Goal: Information Seeking & Learning: Check status

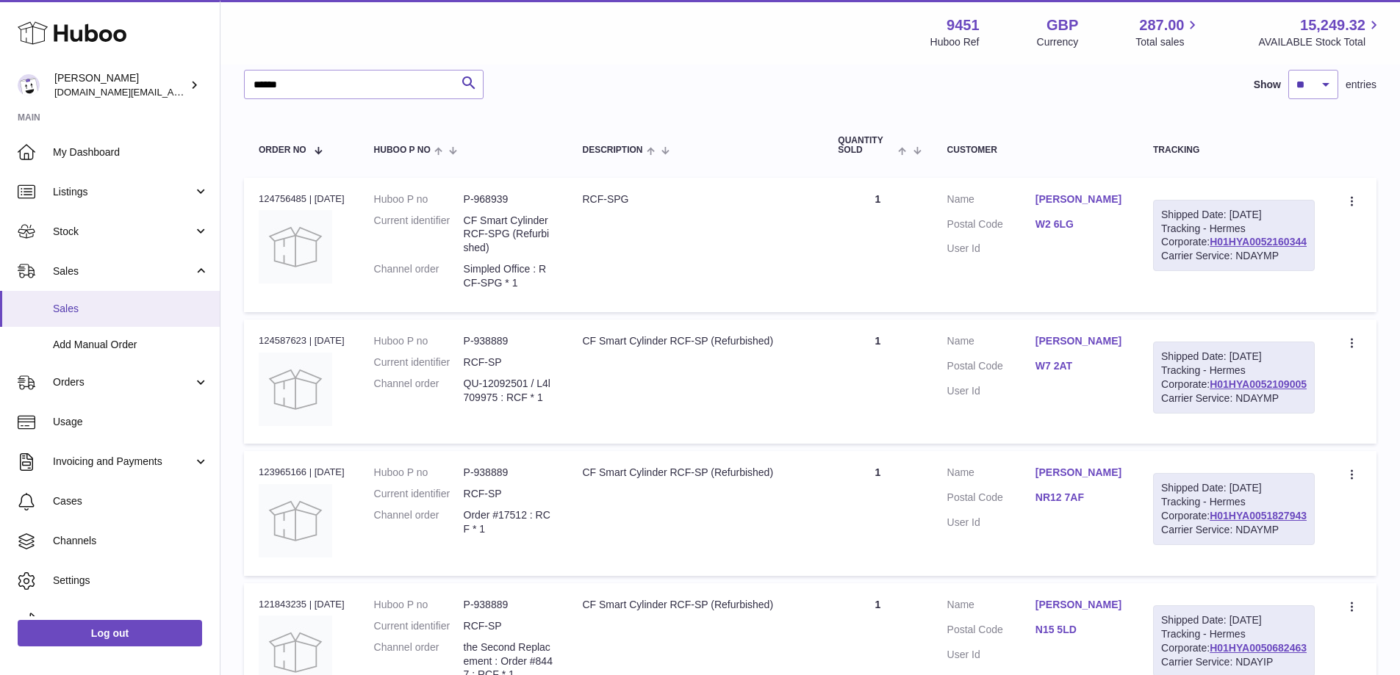
click at [139, 320] on link "Sales" at bounding box center [110, 309] width 220 height 36
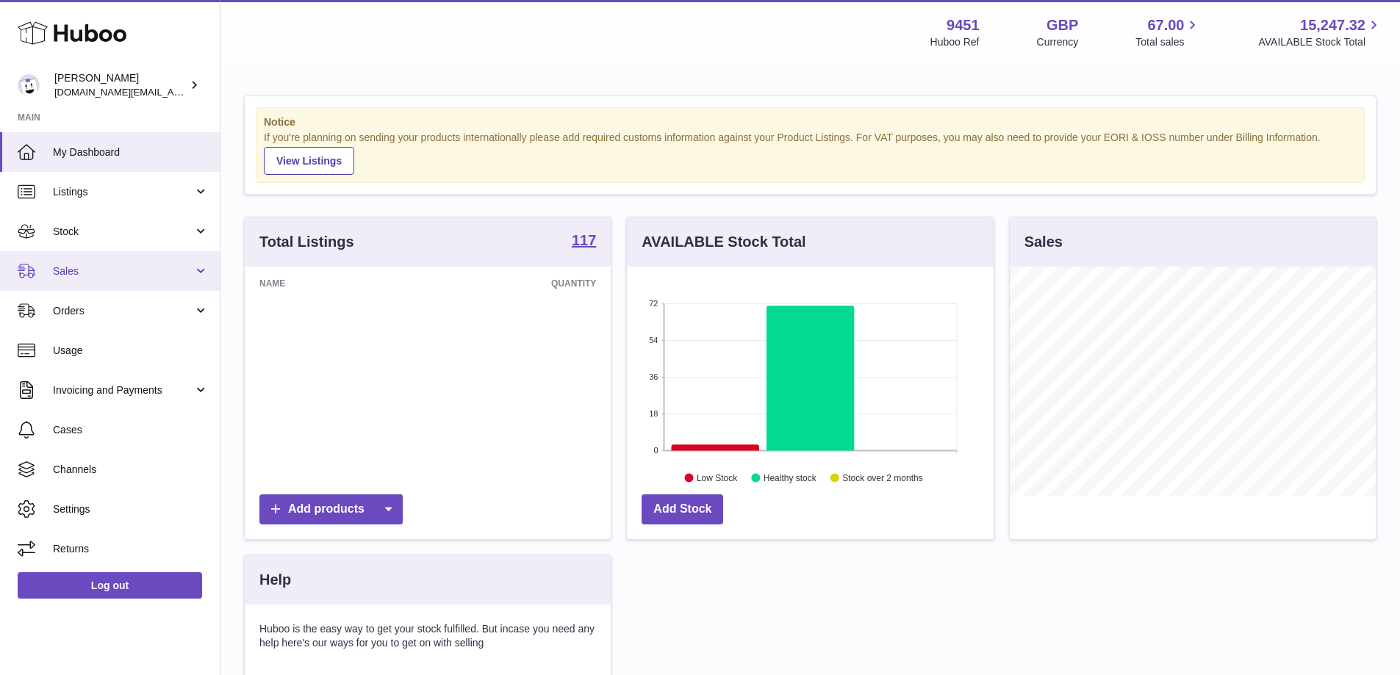
scroll to position [229, 367]
click at [166, 278] on span "Sales" at bounding box center [123, 271] width 140 height 14
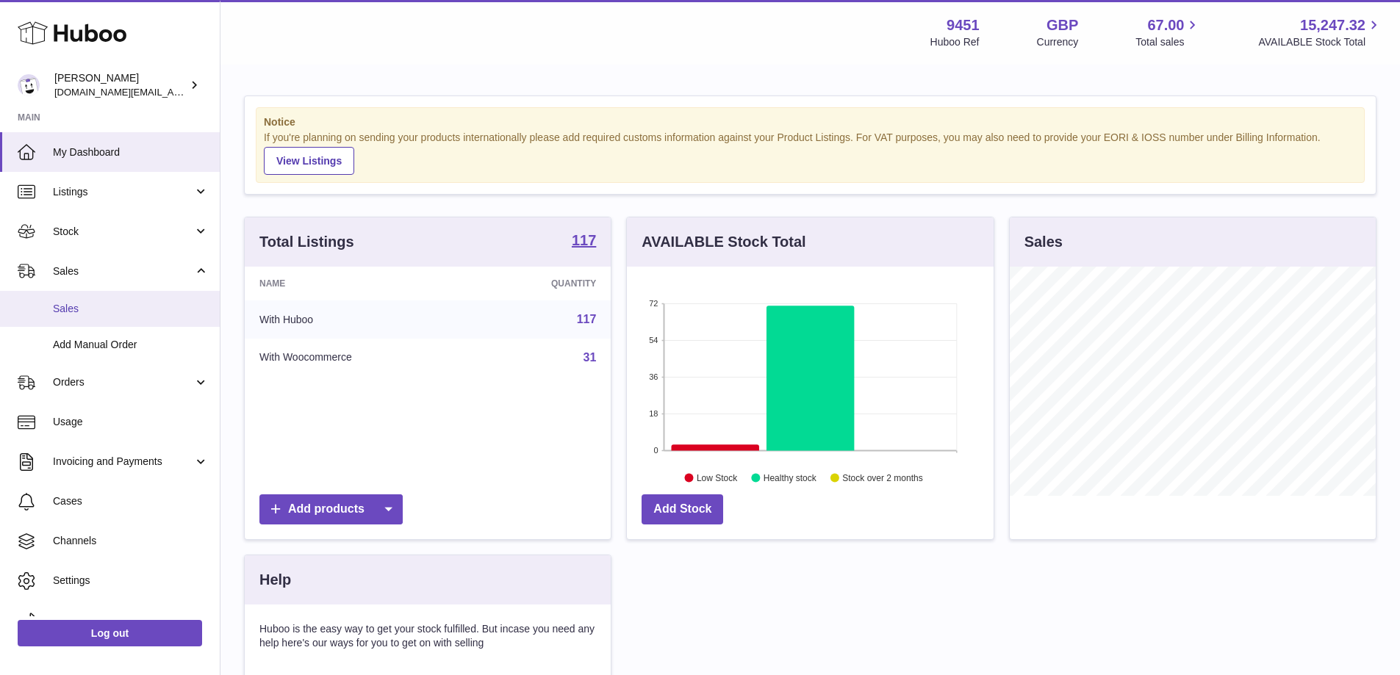
click at [82, 309] on span "Sales" at bounding box center [131, 309] width 156 height 14
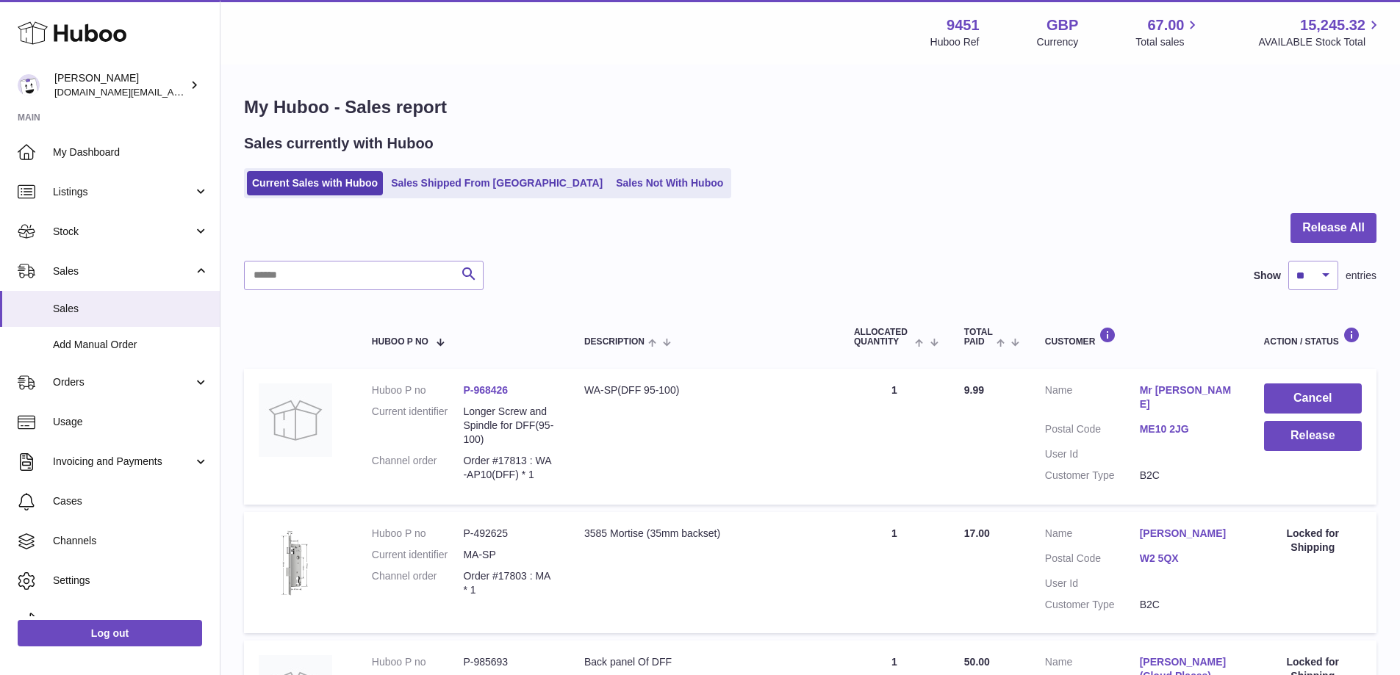
drag, startPoint x: 1397, startPoint y: 289, endPoint x: 1402, endPoint y: 421, distance: 131.6
click at [1400, 421] on html ".st0{fill:#141414;}" at bounding box center [700, 337] width 1400 height 675
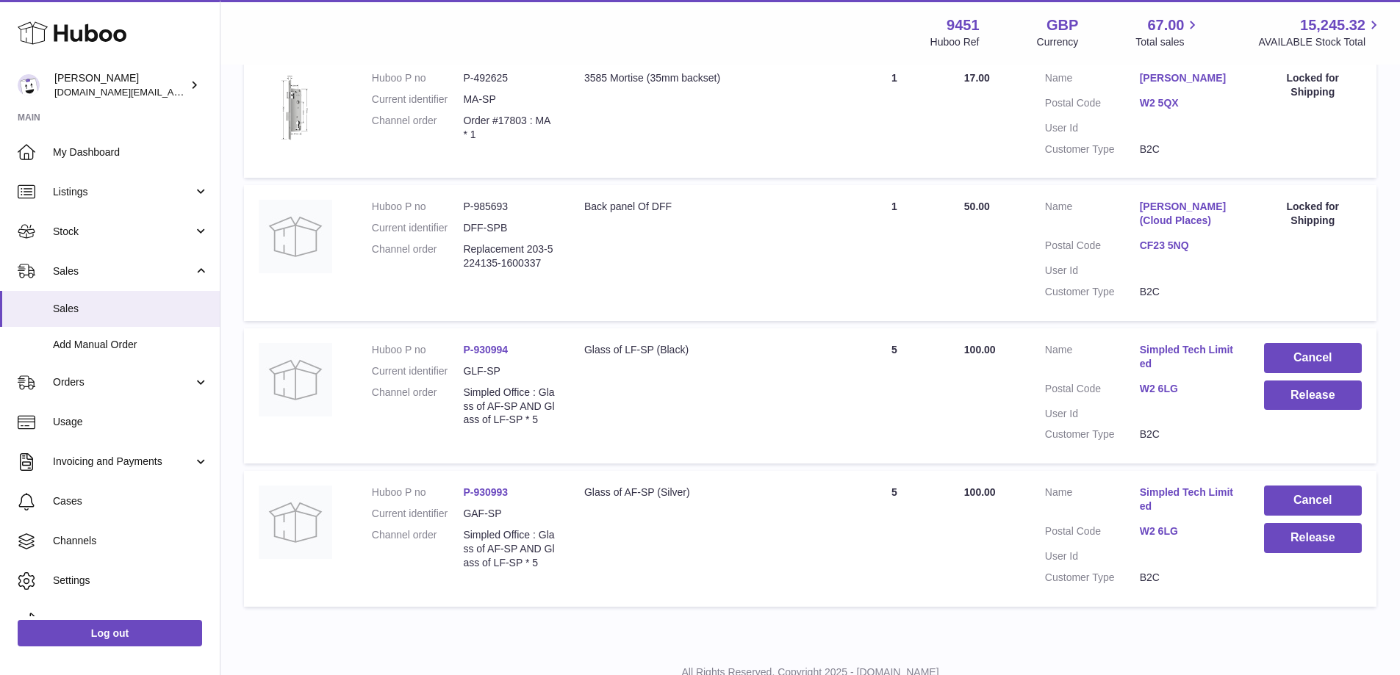
scroll to position [509, 0]
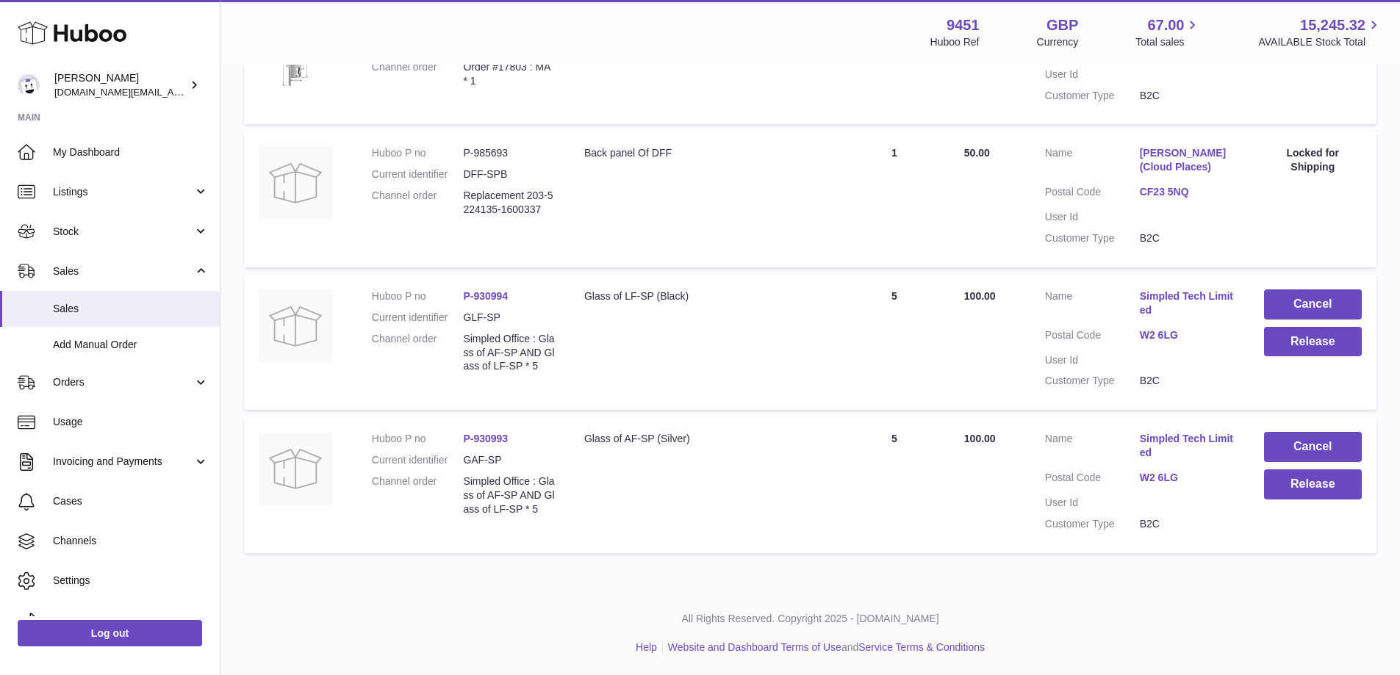
click at [1321, 629] on div "All Rights Reserved. Copyright 2025 - Huboo.co.uk Help Website and Dashboard Te…" at bounding box center [809, 633] width 1179 height 87
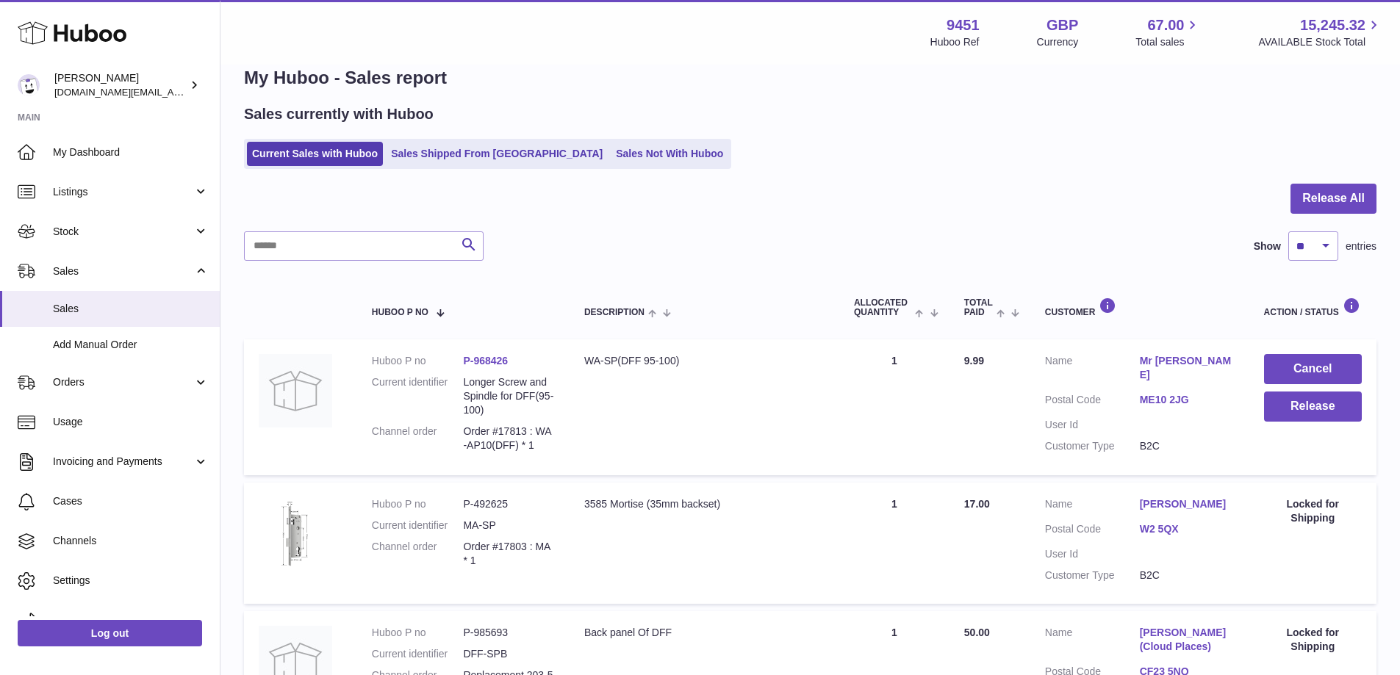
scroll to position [0, 0]
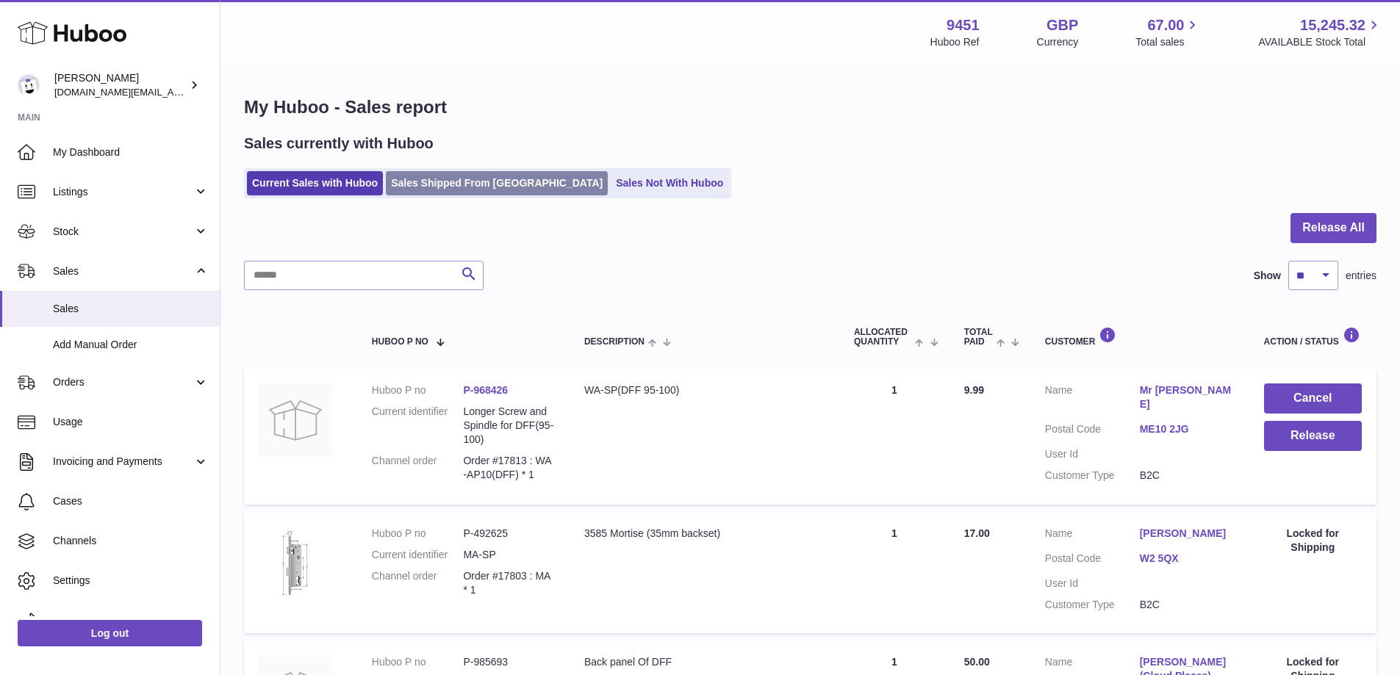
click at [458, 183] on link "Sales Shipped From [GEOGRAPHIC_DATA]" at bounding box center [497, 183] width 222 height 24
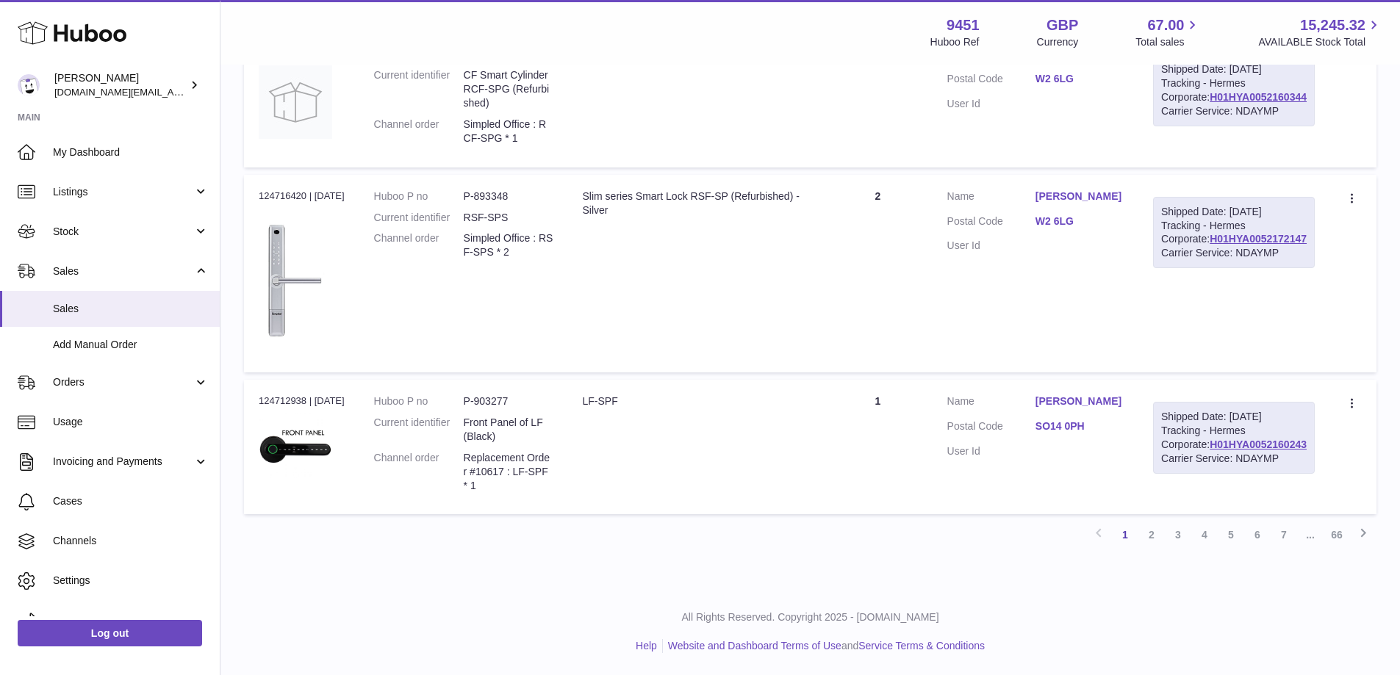
scroll to position [1514, 0]
click at [1157, 537] on link "2" at bounding box center [1151, 535] width 26 height 26
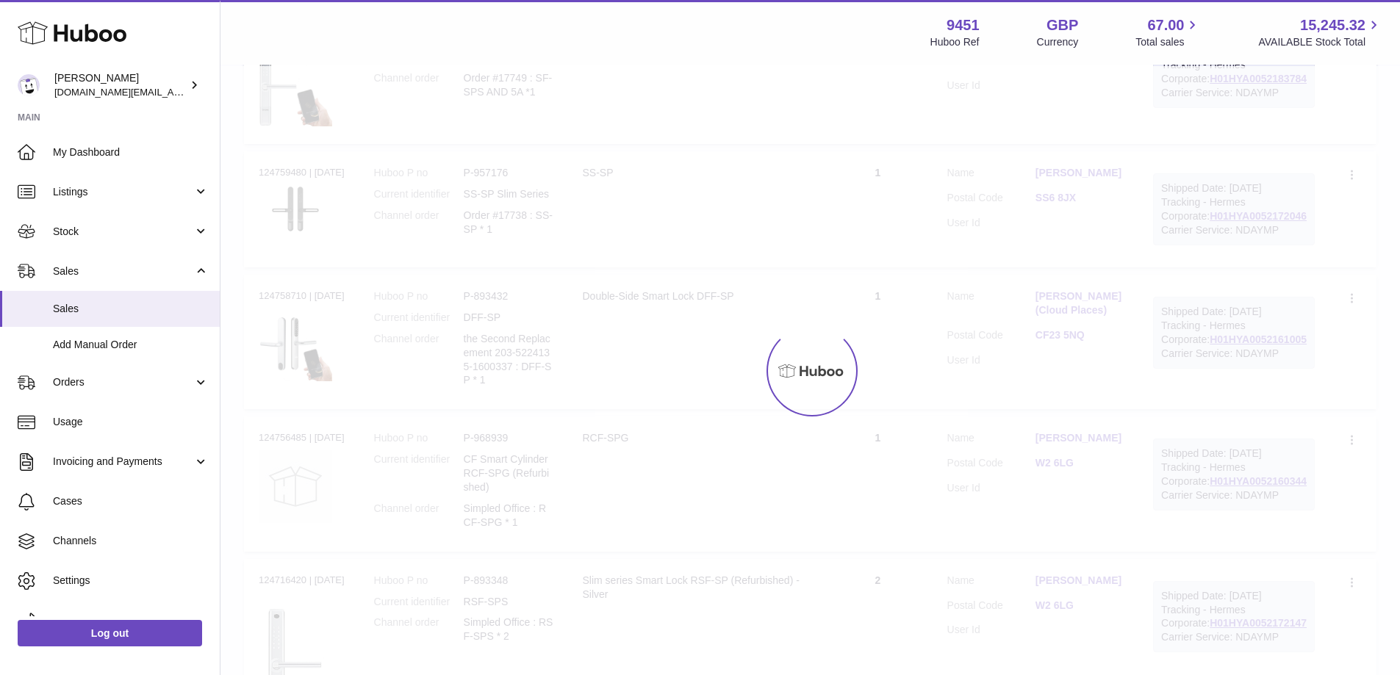
scroll to position [66, 0]
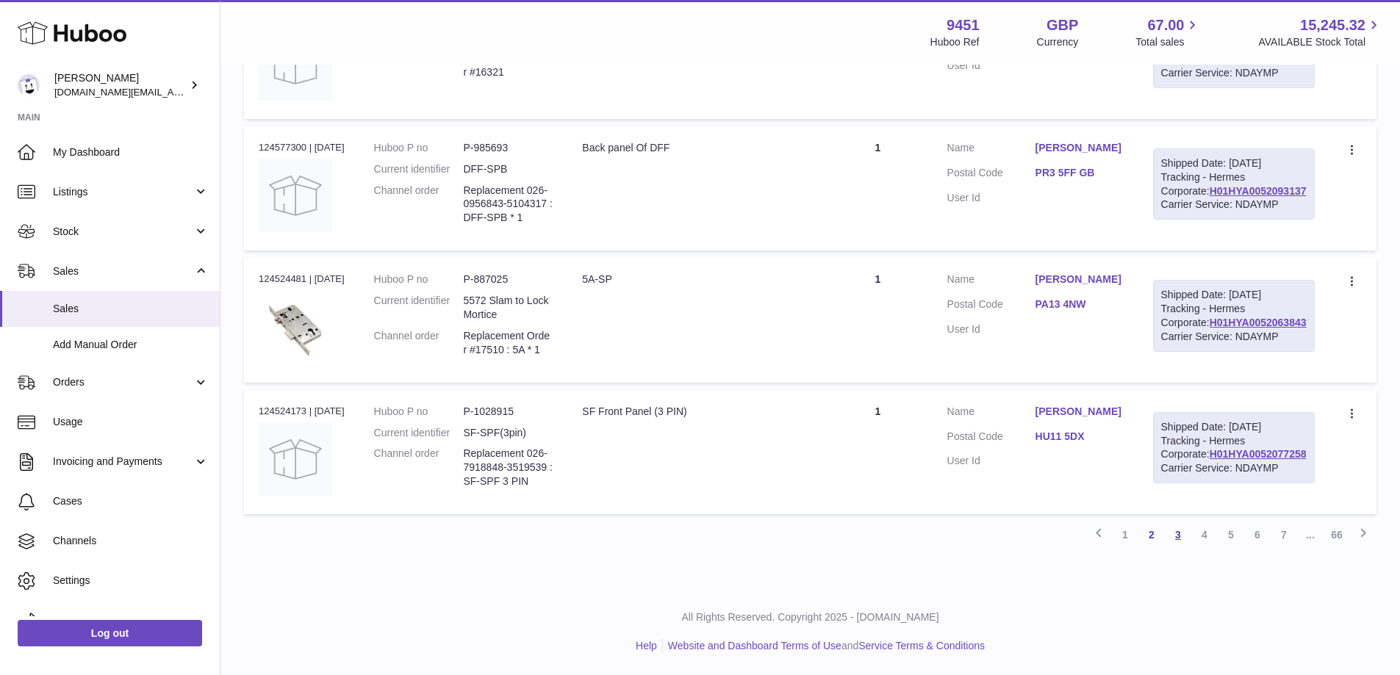
click at [1180, 536] on link "3" at bounding box center [1177, 535] width 26 height 26
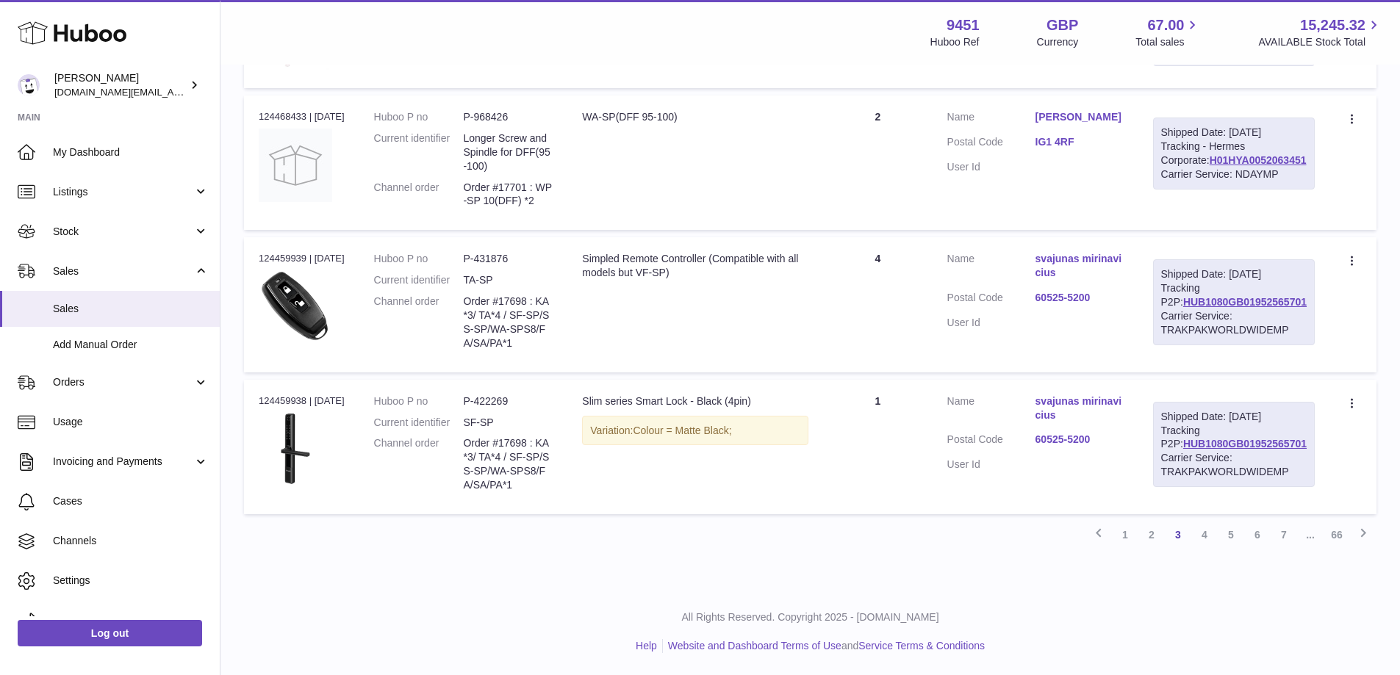
scroll to position [1335, 0]
click at [1195, 536] on link "4" at bounding box center [1204, 535] width 26 height 26
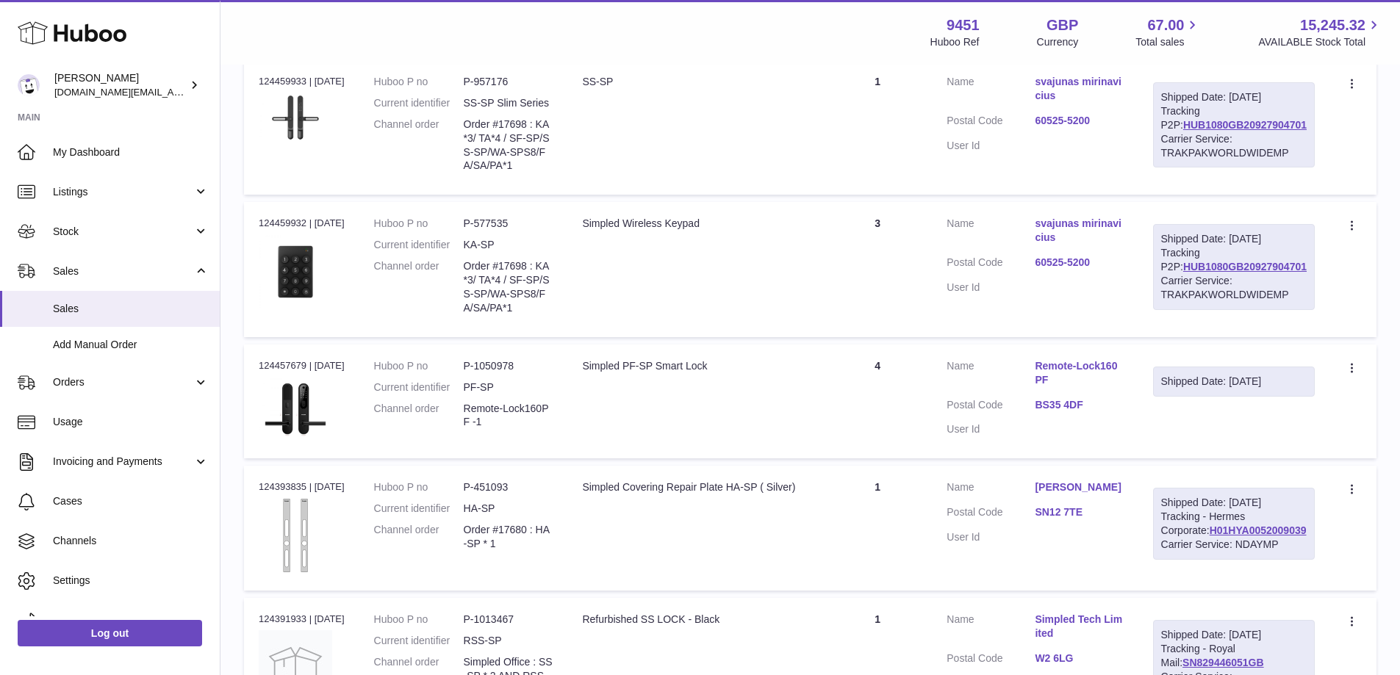
scroll to position [865, 0]
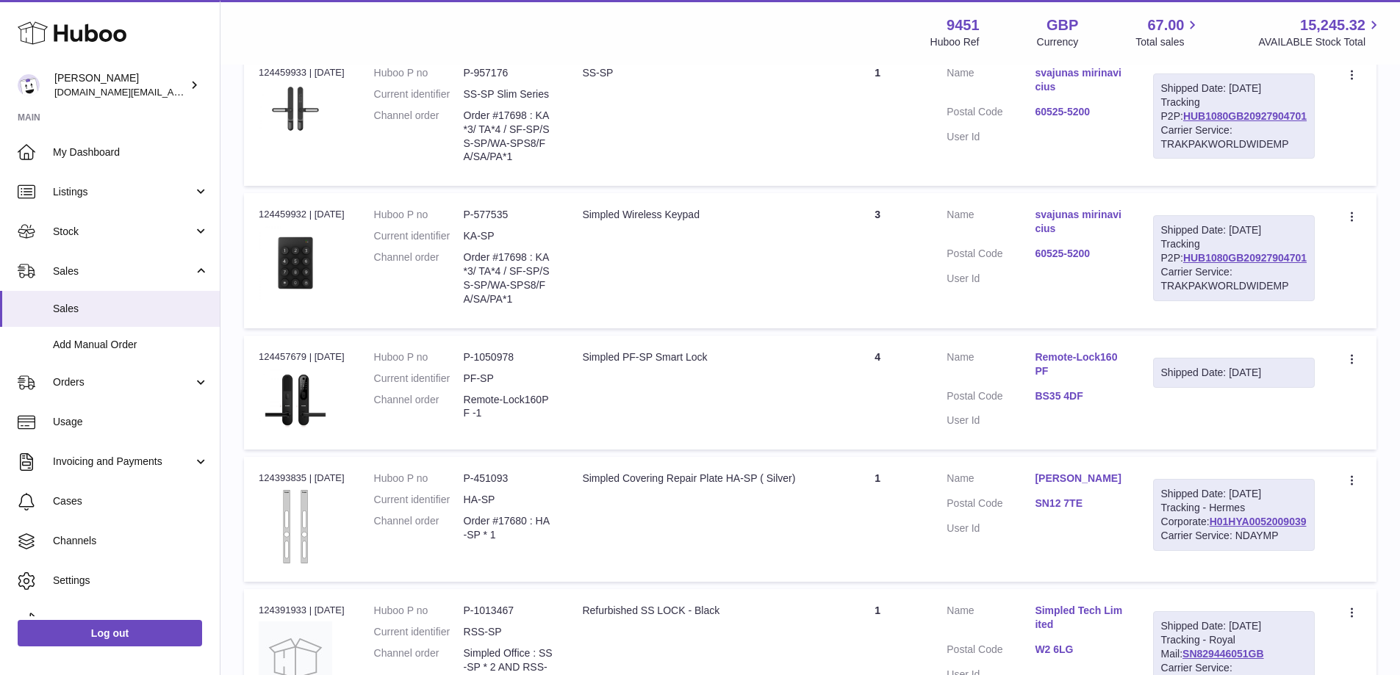
click at [1256, 388] on div "Shipped Date: 10th Sep 2025" at bounding box center [1234, 373] width 162 height 30
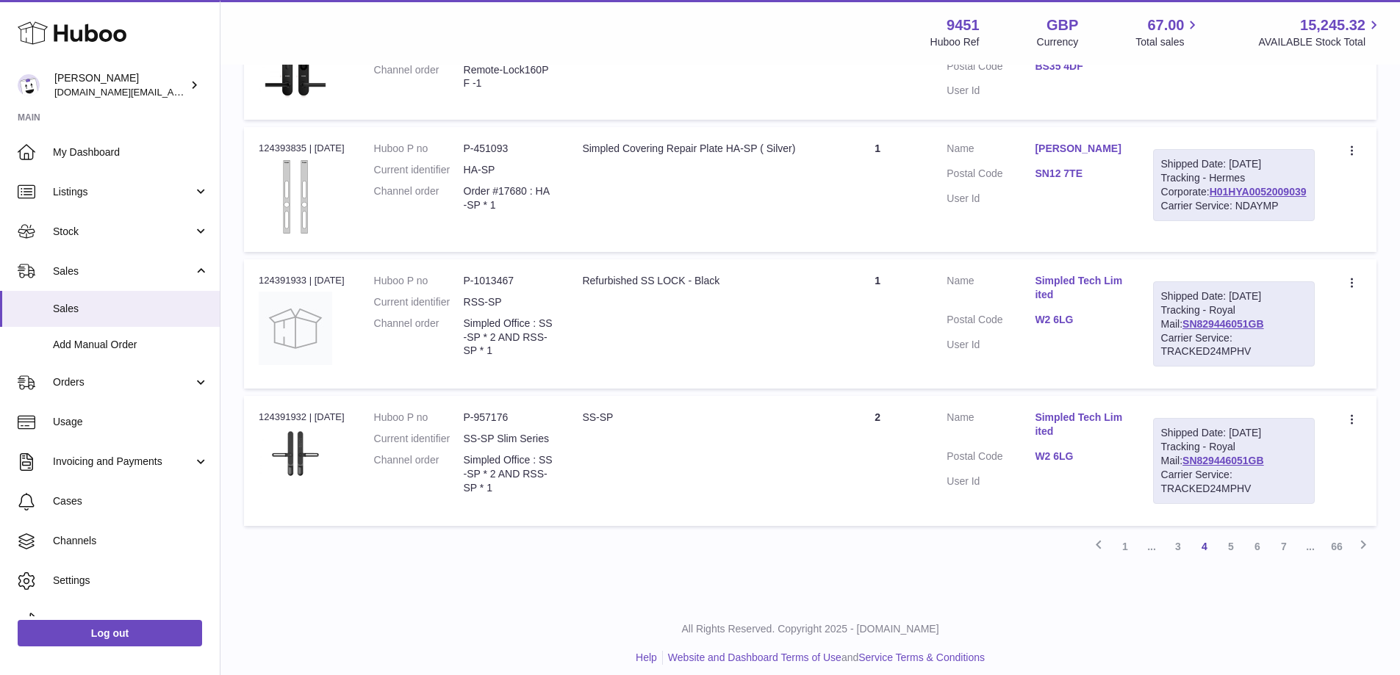
scroll to position [1212, 0]
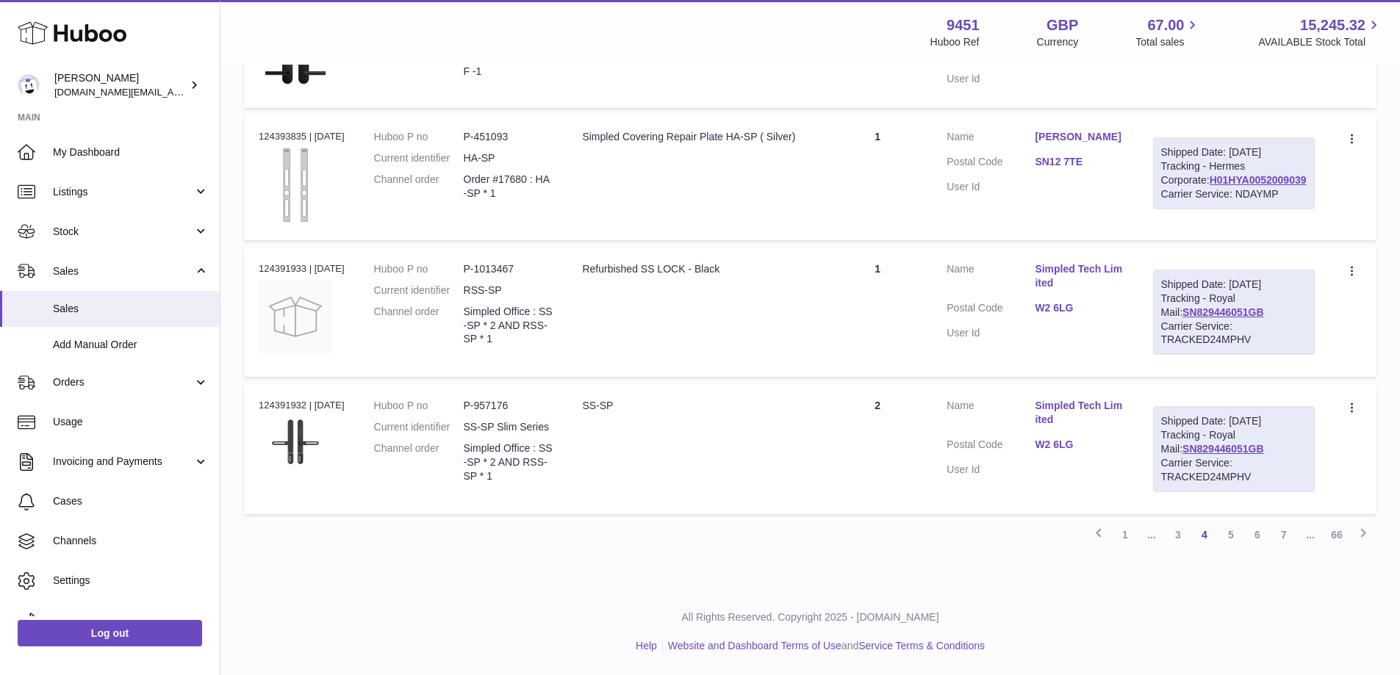
click at [1226, 548] on link "5" at bounding box center [1230, 535] width 26 height 26
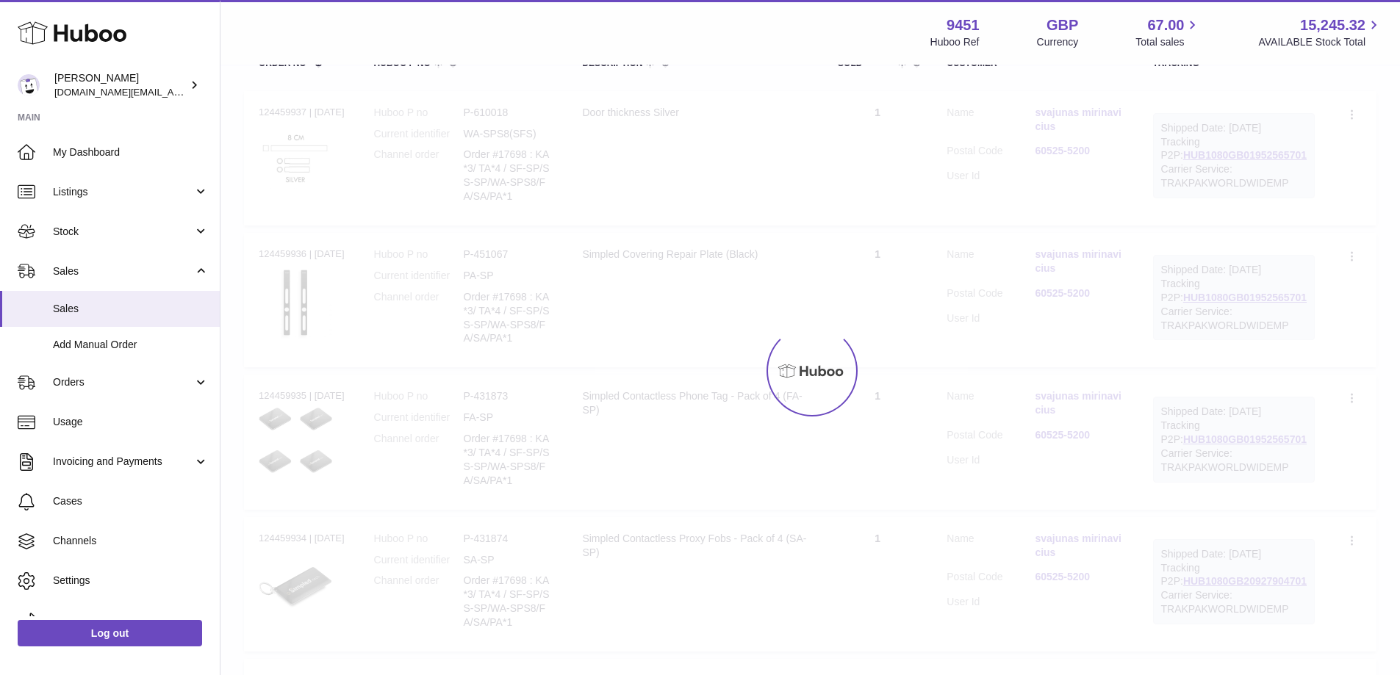
scroll to position [66, 0]
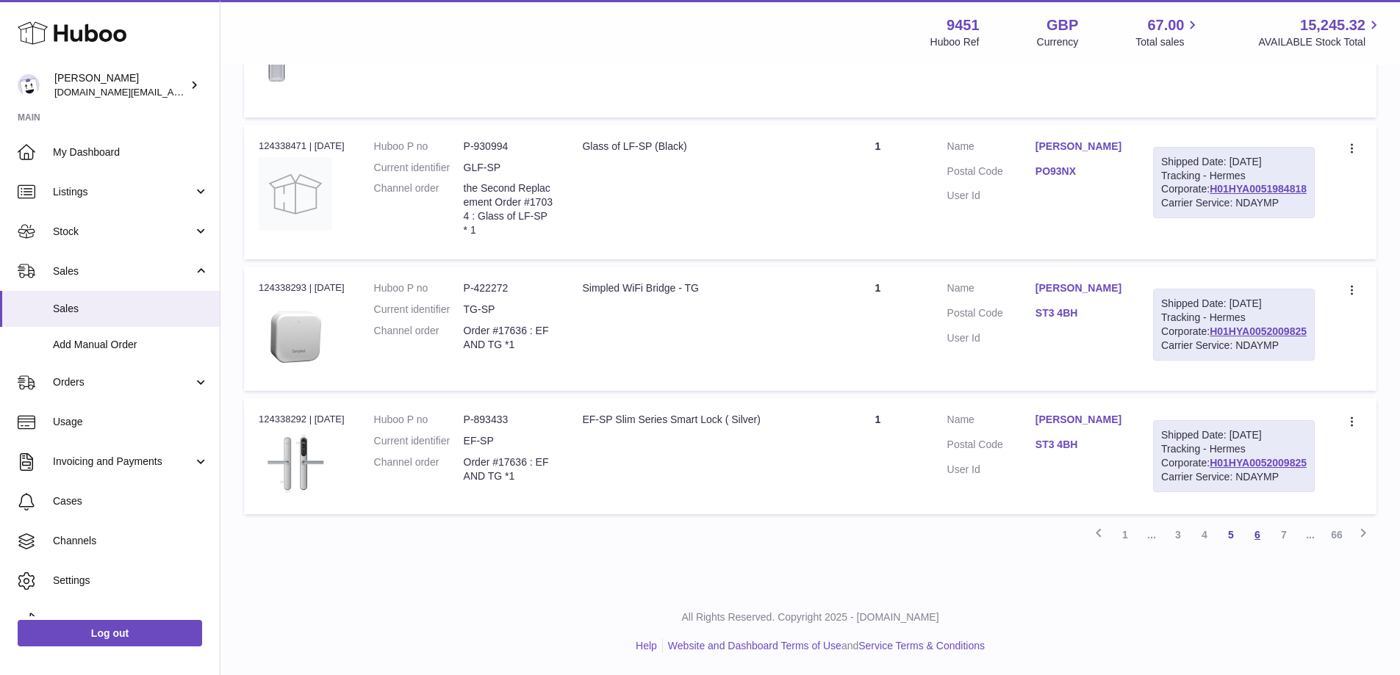
click at [1260, 531] on link "6" at bounding box center [1257, 535] width 26 height 26
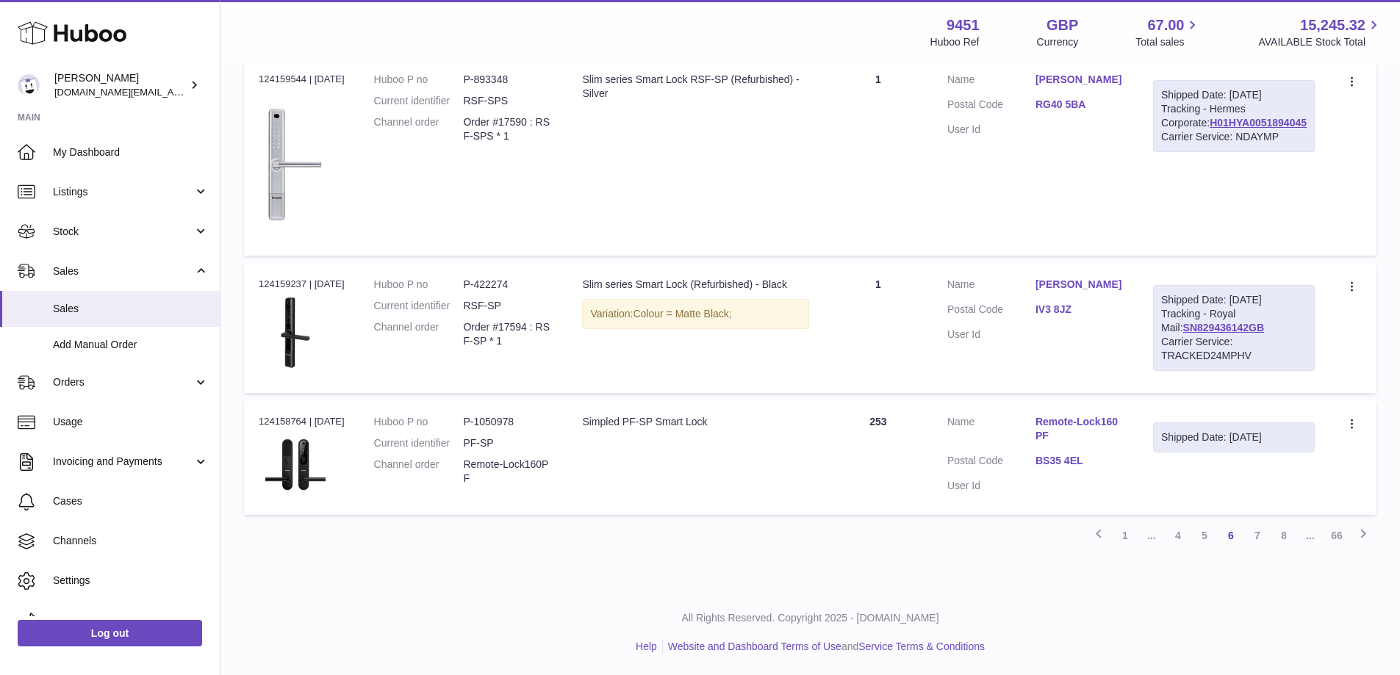
scroll to position [1386, 0]
click at [1043, 256] on td "Customer Name Ashok Gupta Postal Code RG40 5BA User Id" at bounding box center [1035, 157] width 206 height 198
click at [84, 29] on icon at bounding box center [72, 32] width 109 height 29
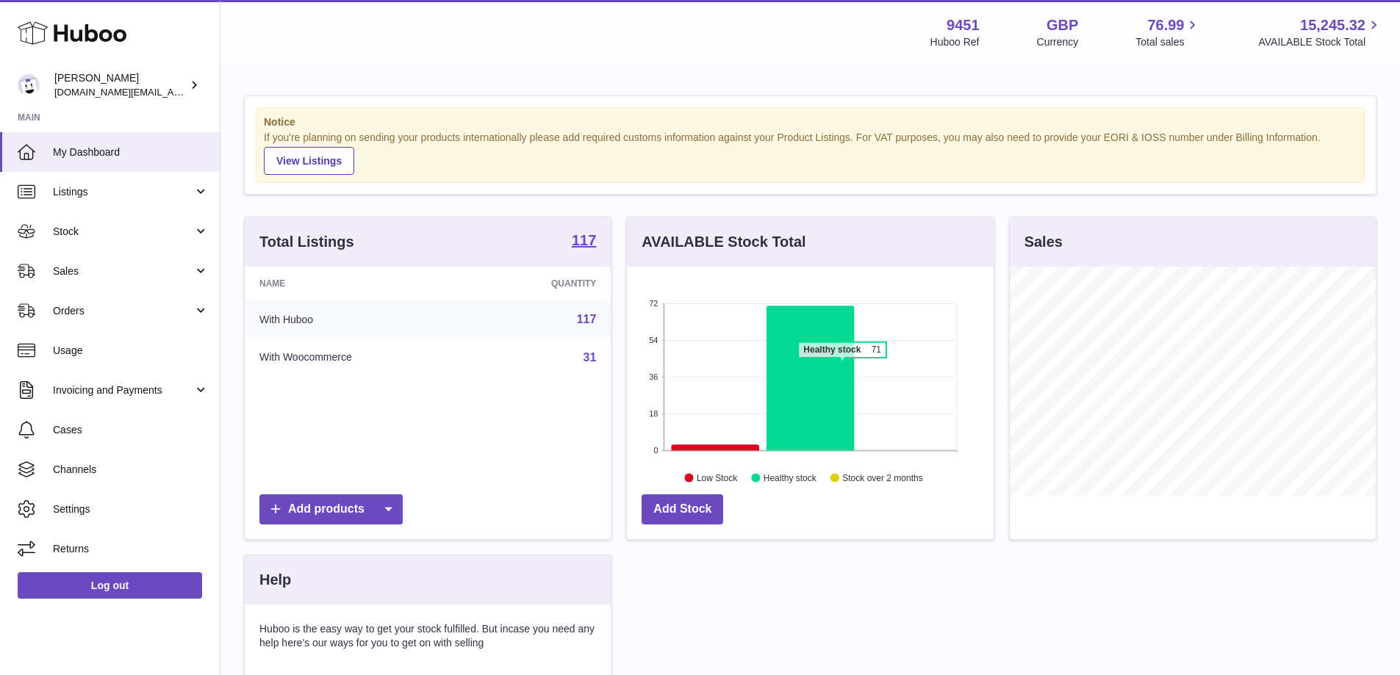
scroll to position [229, 367]
click at [192, 76] on link "[PERSON_NAME] [DOMAIN_NAME][EMAIL_ADDRESS][DOMAIN_NAME]" at bounding box center [110, 85] width 220 height 38
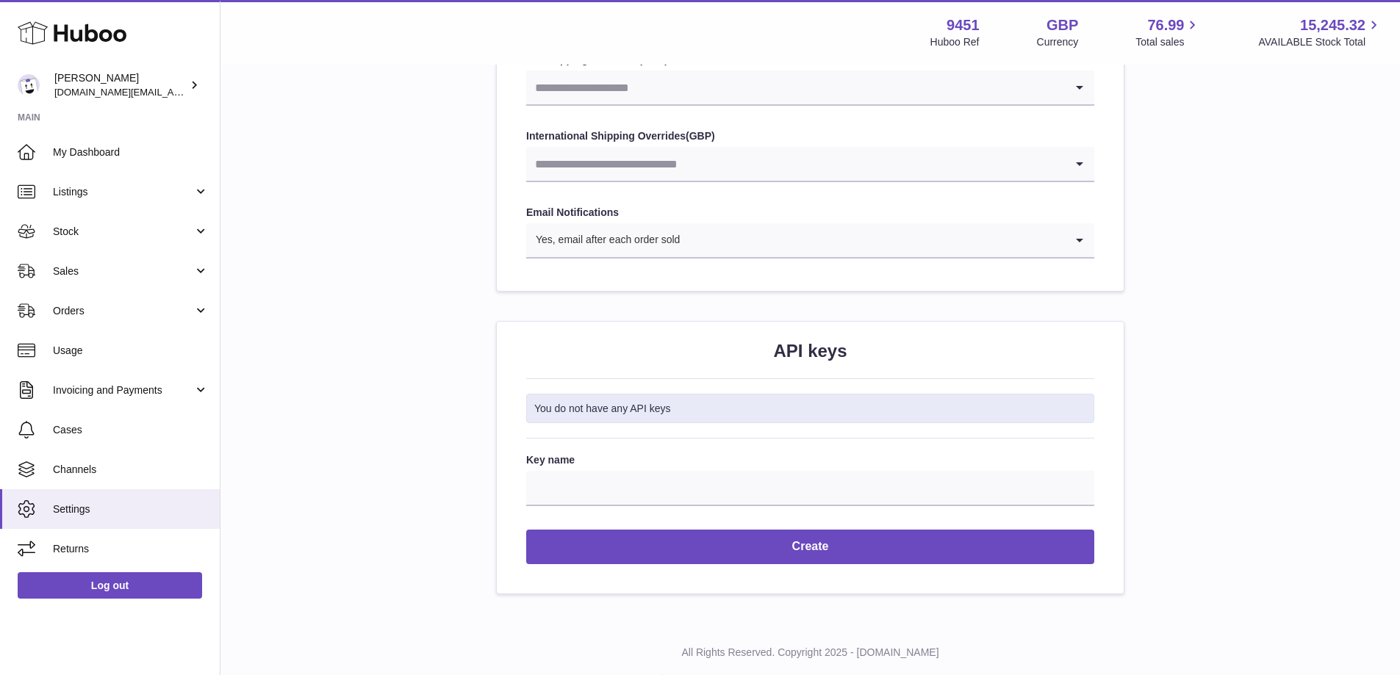
scroll to position [1567, 0]
